Goal: Find specific page/section: Find specific page/section

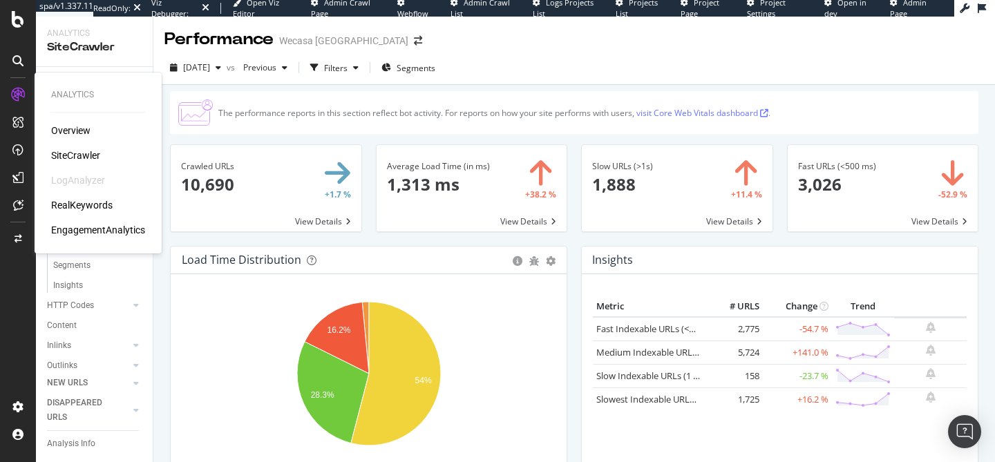
click at [80, 225] on div "EngagementAnalytics" at bounding box center [98, 230] width 94 height 14
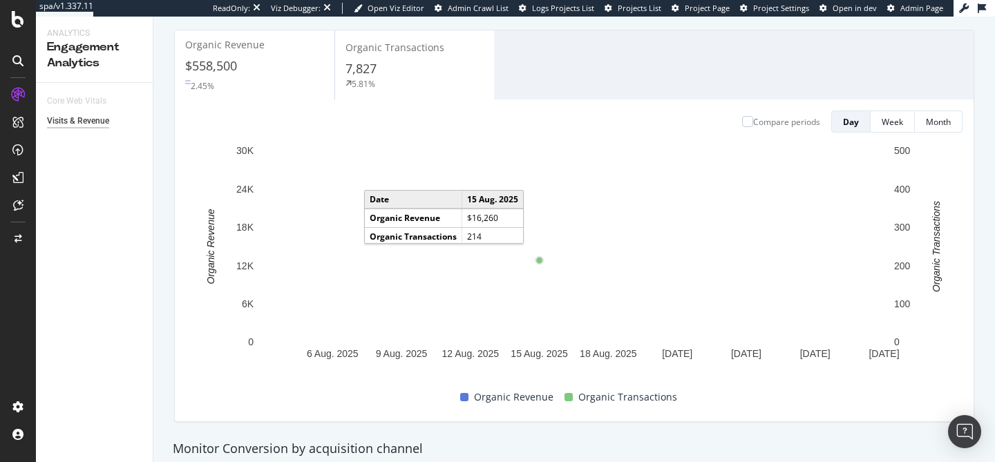
scroll to position [143, 0]
